Goal: Task Accomplishment & Management: Use online tool/utility

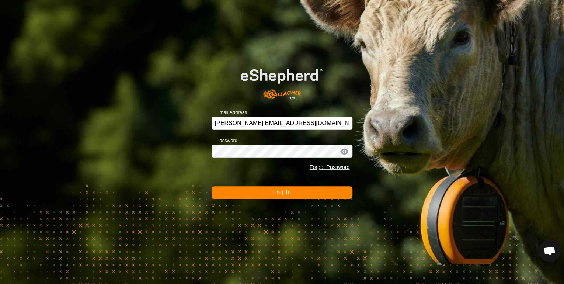
click at [277, 197] on button "Log In" at bounding box center [282, 192] width 141 height 13
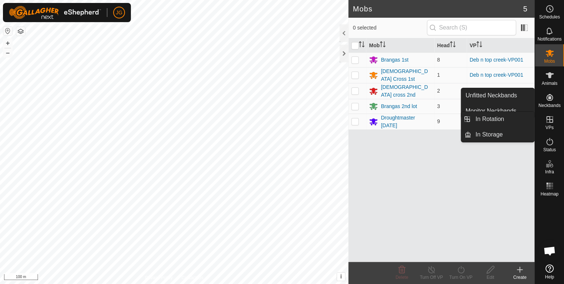
click at [548, 119] on icon at bounding box center [549, 119] width 9 height 9
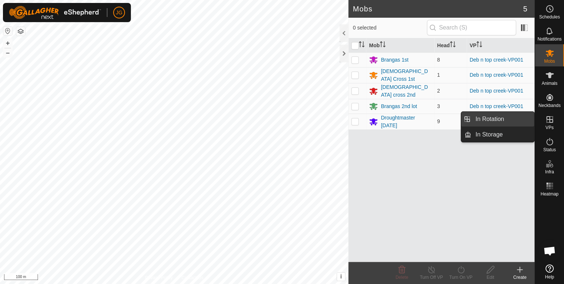
click at [522, 121] on link "In Rotation" at bounding box center [502, 119] width 63 height 15
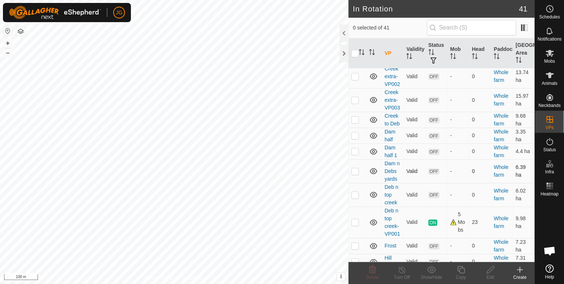
scroll to position [324, 0]
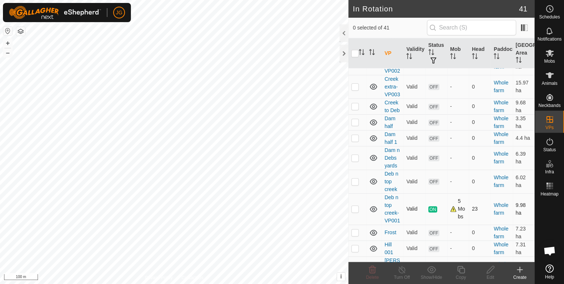
click at [354, 209] on p-checkbox at bounding box center [354, 209] width 7 height 6
checkbox input "true"
click at [461, 271] on icon at bounding box center [460, 269] width 9 height 9
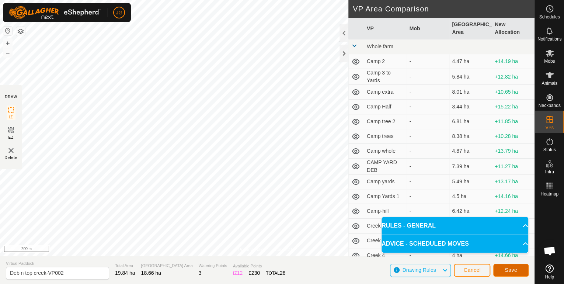
click at [506, 268] on span "Save" at bounding box center [510, 270] width 13 height 6
